Goal: Task Accomplishment & Management: Manage account settings

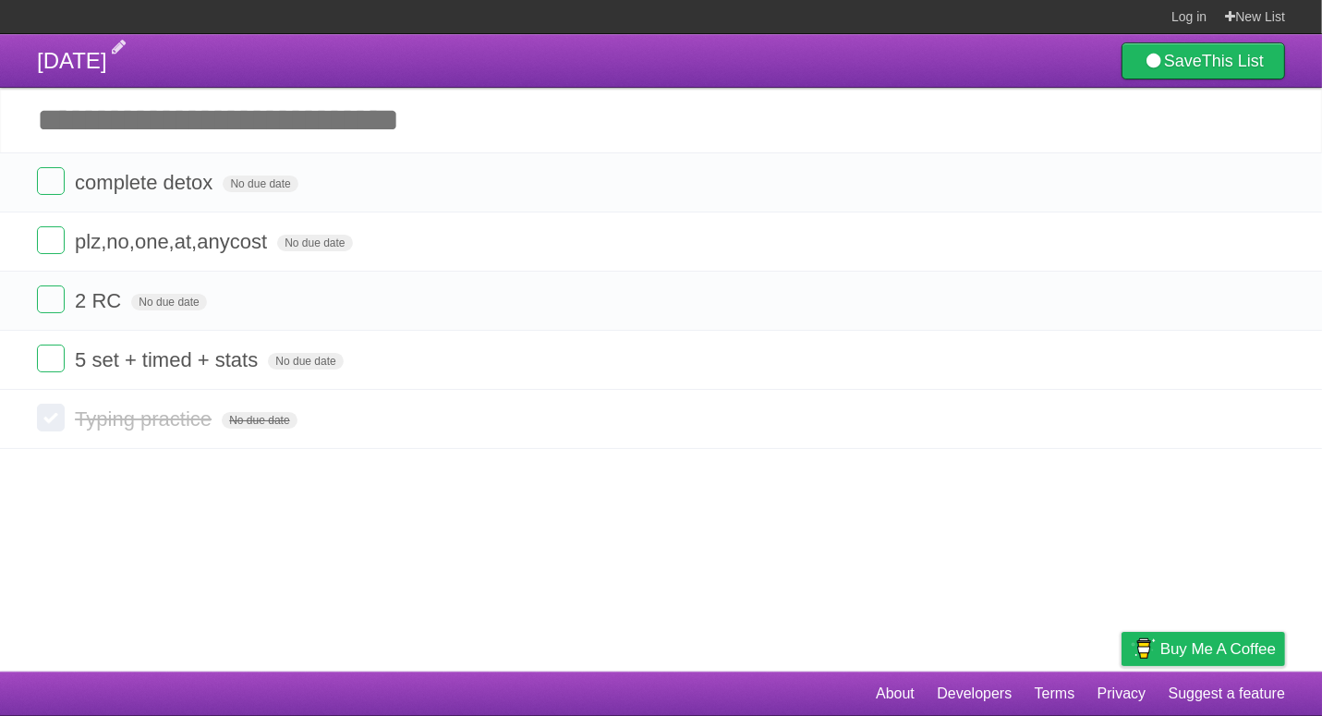
click at [39, 57] on span "[DATE]" at bounding box center [72, 60] width 70 height 25
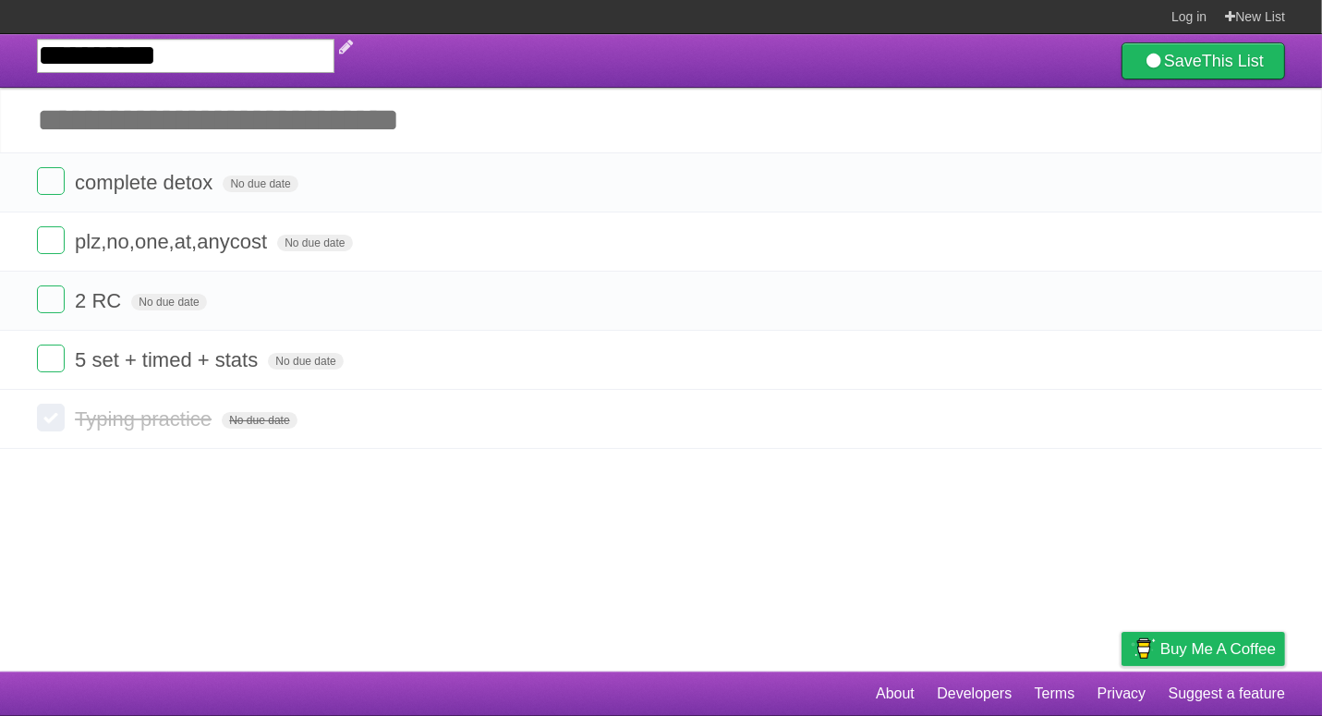
click at [39, 57] on input "**********" at bounding box center [186, 56] width 298 height 34
type input "**********"
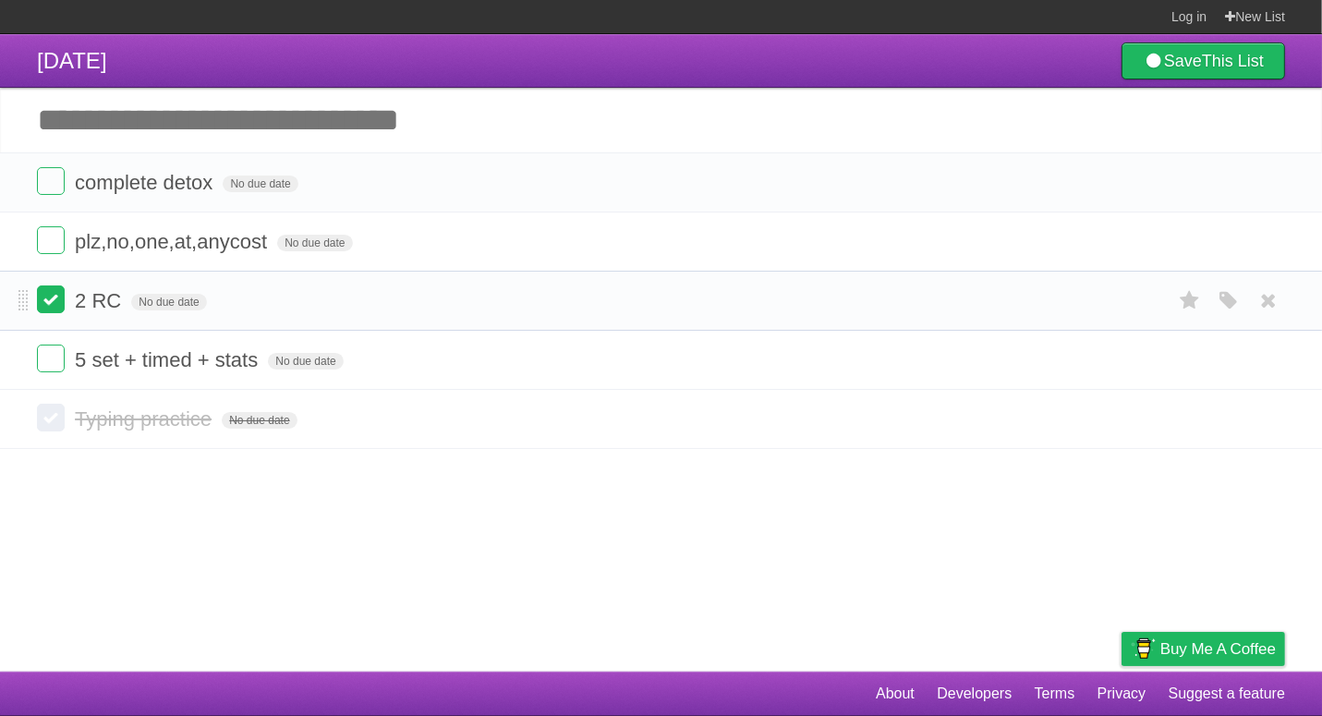
click at [61, 311] on label at bounding box center [51, 299] width 28 height 28
